Goal: Find specific page/section: Find specific page/section

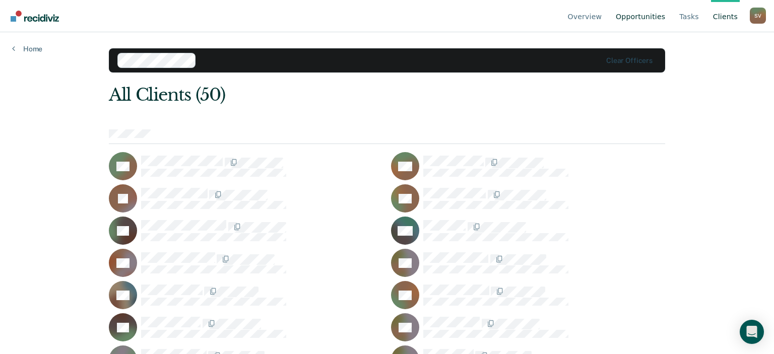
click at [645, 16] on link "Opportunities" at bounding box center [640, 16] width 53 height 32
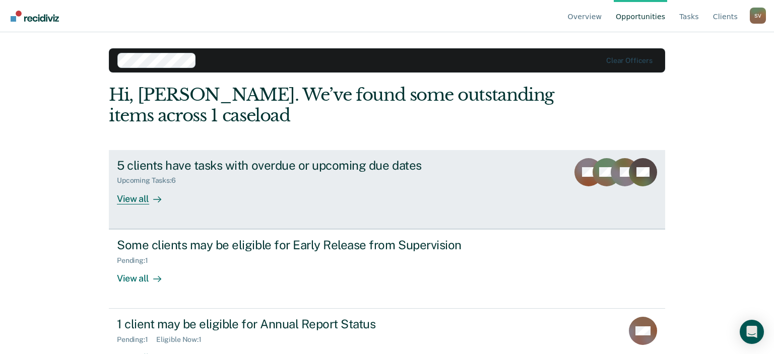
click at [131, 200] on div "View all" at bounding box center [145, 195] width 56 height 20
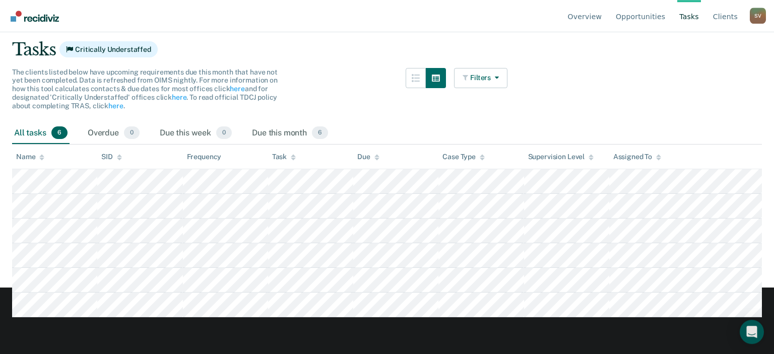
scroll to position [65, 0]
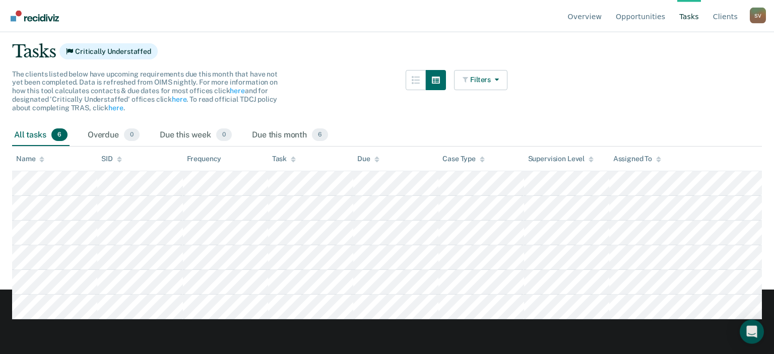
click at [326, 35] on main "Clear officers Tasks Critically Understaffed The clients listed below have upco…" at bounding box center [387, 138] width 774 height 298
